Goal: Book appointment/travel/reservation

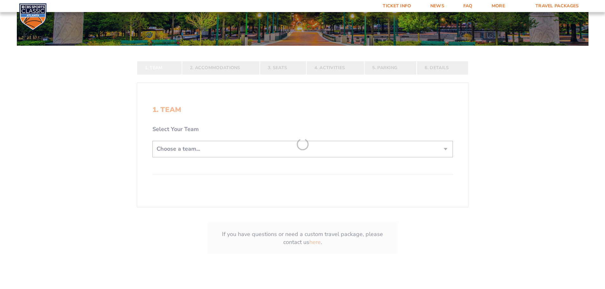
scroll to position [159, 0]
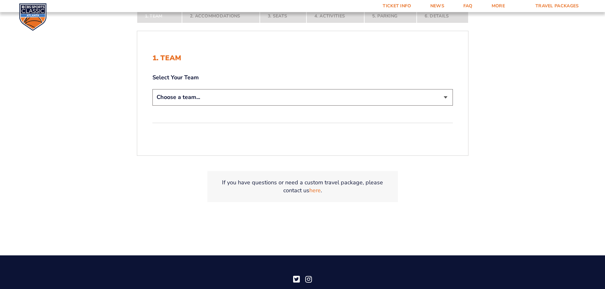
click at [176, 96] on select "Choose a team... [US_STATE] Wildcats [US_STATE] State Buckeyes [US_STATE] Tar H…" at bounding box center [302, 97] width 300 height 16
select select "12956"
click at [152, 89] on select "Choose a team... [US_STATE] Wildcats [US_STATE] State Buckeyes [US_STATE] Tar H…" at bounding box center [302, 97] width 300 height 16
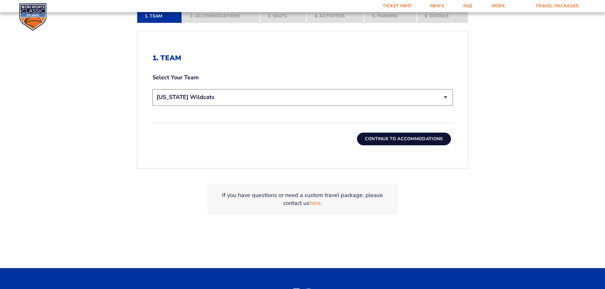
click at [369, 142] on button "Continue To Accommodations" at bounding box center [404, 139] width 94 height 13
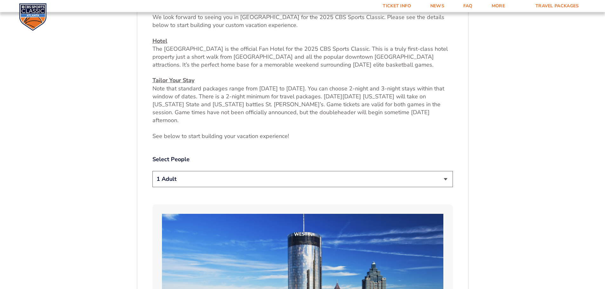
scroll to position [264, 0]
click at [224, 171] on select "1 Adult 2 Adults 3 Adults 4 Adults 2 Adults + 1 Child 2 Adults + 2 Children 2 A…" at bounding box center [302, 179] width 300 height 16
select select "2 Adults"
click at [152, 171] on select "1 Adult 2 Adults 3 Adults 4 Adults 2 Adults + 1 Child 2 Adults + 2 Children 2 A…" at bounding box center [302, 179] width 300 height 16
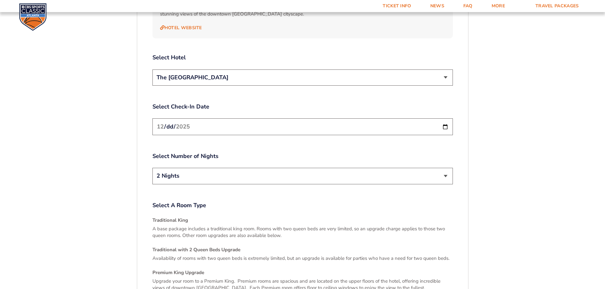
scroll to position [709, 0]
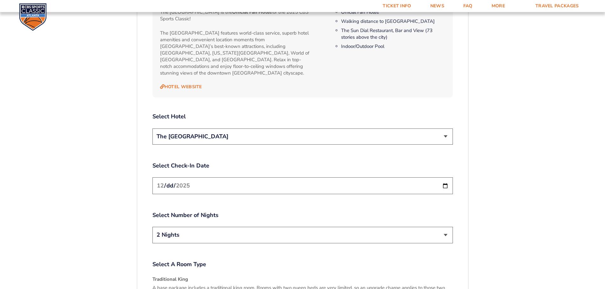
click at [195, 129] on select "The [GEOGRAPHIC_DATA]" at bounding box center [302, 137] width 300 height 16
click at [199, 178] on input "[DATE]" at bounding box center [302, 186] width 300 height 17
click at [201, 227] on select "2 Nights 3 Nights" at bounding box center [302, 235] width 300 height 16
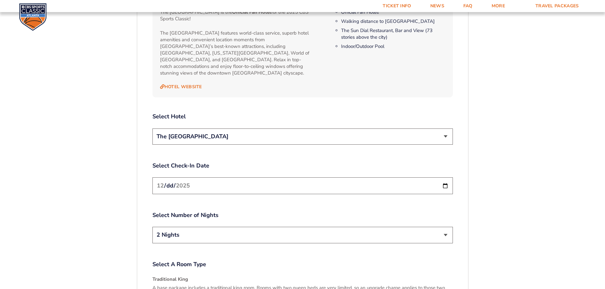
click at [181, 212] on label "Select Number of Nights" at bounding box center [302, 216] width 300 height 8
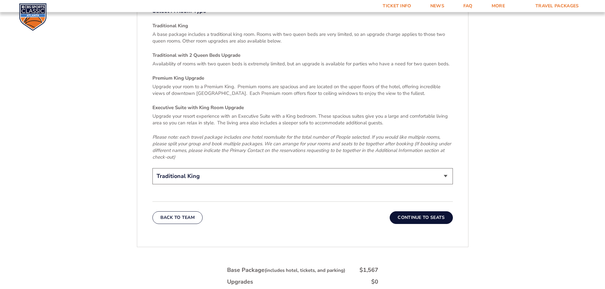
scroll to position [963, 0]
click at [188, 168] on select "Traditional King Traditional with 2 Queen Beds Upgrade (+$45 per night) Premium…" at bounding box center [302, 176] width 300 height 16
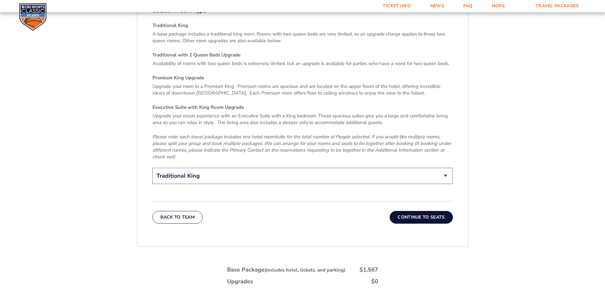
click at [408, 211] on button "Continue To Seats" at bounding box center [421, 217] width 63 height 13
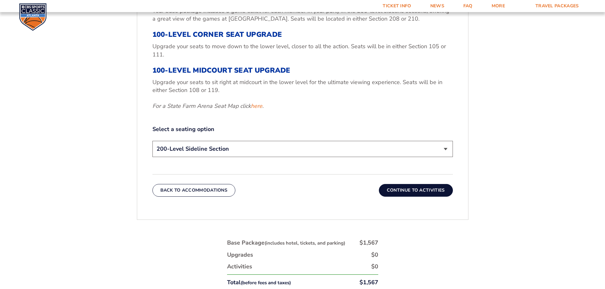
scroll to position [264, 0]
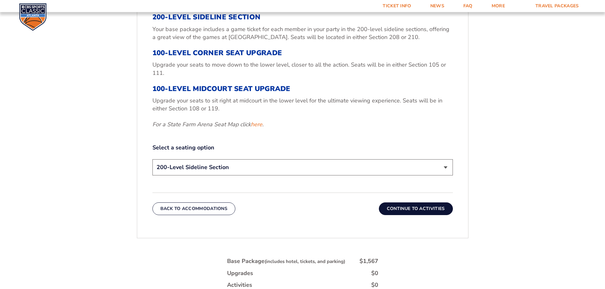
click at [262, 169] on select "200-Level Sideline Section 100-Level Corner Seat Upgrade (+$120 per person) 100…" at bounding box center [302, 167] width 300 height 16
click at [152, 159] on select "200-Level Sideline Section 100-Level Corner Seat Upgrade (+$120 per person) 100…" at bounding box center [302, 167] width 300 height 16
click at [235, 172] on select "200-Level Sideline Section 100-Level Corner Seat Upgrade (+$120 per person) 100…" at bounding box center [302, 167] width 300 height 16
select select "100-Level Midcourt Seat Upgrade"
click at [152, 159] on select "200-Level Sideline Section 100-Level Corner Seat Upgrade (+$120 per person) 100…" at bounding box center [302, 167] width 300 height 16
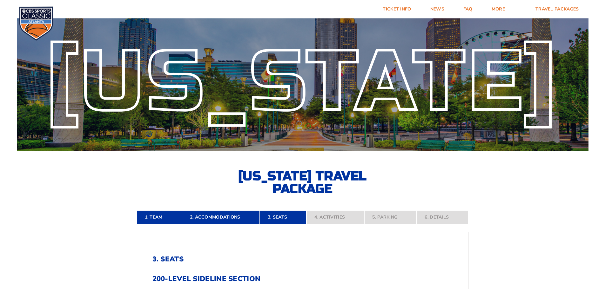
scroll to position [0, 0]
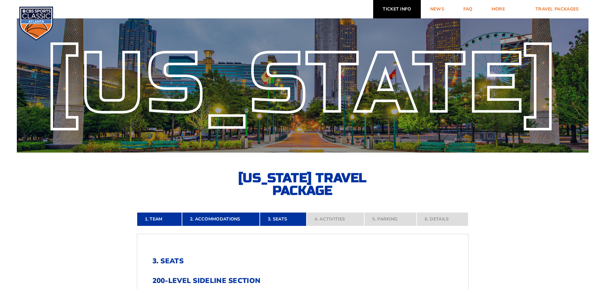
click at [399, 3] on link "Ticket Info" at bounding box center [396, 9] width 47 height 18
